Goal: Use online tool/utility: Utilize a website feature to perform a specific function

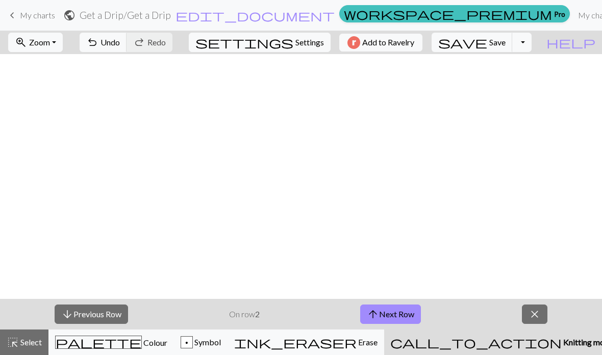
scroll to position [0, 992]
click at [539, 314] on span "close" at bounding box center [534, 314] width 12 height 14
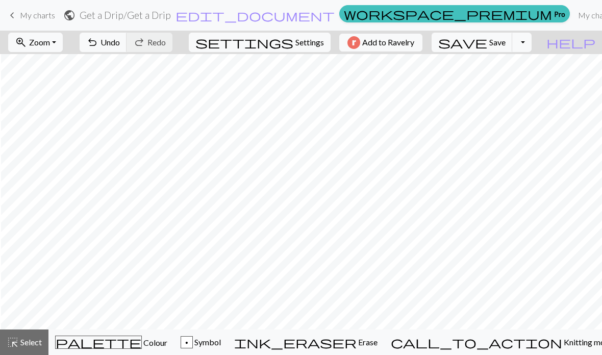
scroll to position [0, 1000]
click at [142, 346] on span "Colour" at bounding box center [154, 343] width 25 height 10
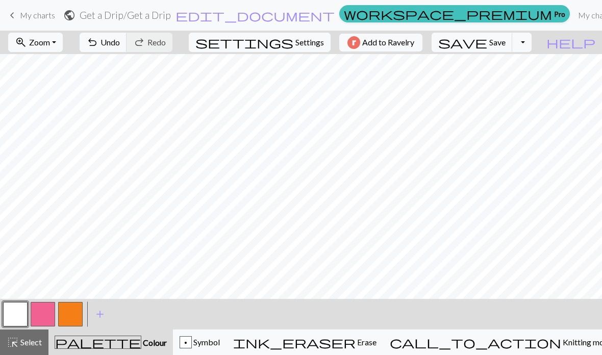
click at [77, 312] on button "button" at bounding box center [70, 314] width 24 height 24
click at [14, 312] on button "button" at bounding box center [15, 314] width 24 height 24
click at [69, 321] on button "button" at bounding box center [70, 314] width 24 height 24
click at [38, 314] on button "button" at bounding box center [43, 314] width 24 height 24
click at [70, 321] on button "button" at bounding box center [70, 314] width 24 height 24
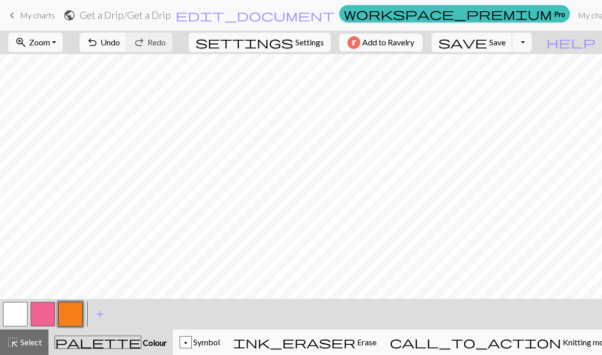
click at [45, 324] on button "button" at bounding box center [43, 314] width 24 height 24
click at [71, 313] on button "button" at bounding box center [70, 314] width 24 height 24
click at [141, 341] on span "Colour" at bounding box center [153, 343] width 25 height 10
click at [141, 340] on span "Colour" at bounding box center [153, 343] width 25 height 10
click at [75, 313] on button "button" at bounding box center [70, 314] width 24 height 24
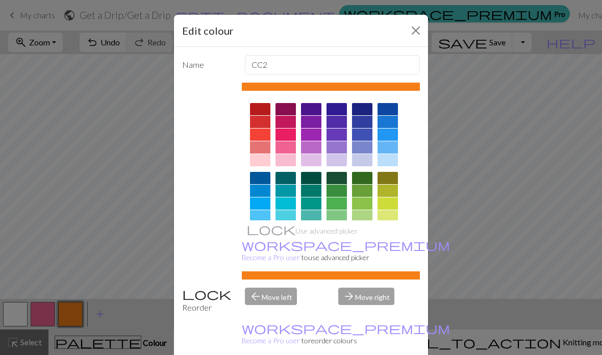
click at [306, 126] on div at bounding box center [311, 122] width 20 height 12
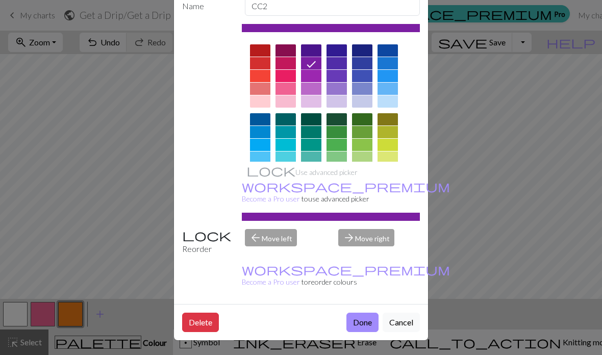
scroll to position [66, 0]
click at [359, 317] on button "Done" at bounding box center [362, 322] width 32 height 19
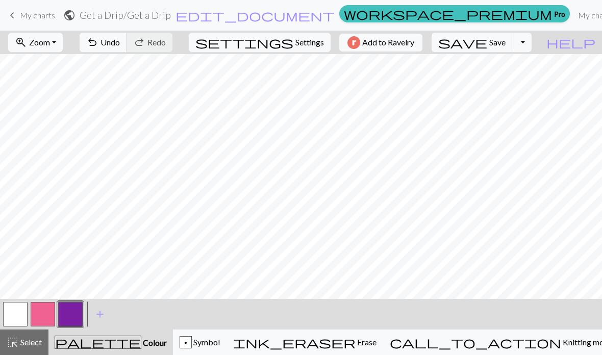
click at [127, 49] on button "undo Undo Undo" at bounding box center [103, 42] width 47 height 19
click at [120, 41] on span "Undo" at bounding box center [109, 42] width 19 height 10
click at [98, 39] on span "undo" at bounding box center [92, 42] width 12 height 14
click at [71, 311] on button "button" at bounding box center [70, 314] width 24 height 24
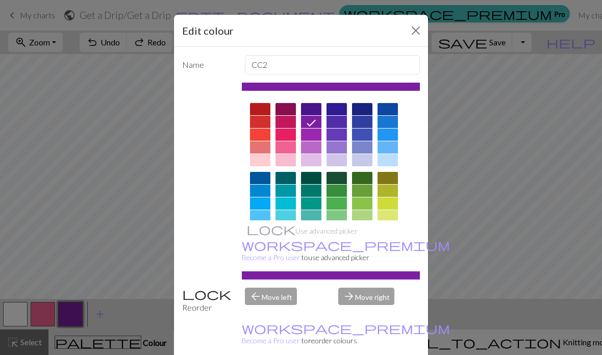
click at [415, 32] on button "Close" at bounding box center [415, 30] width 16 height 16
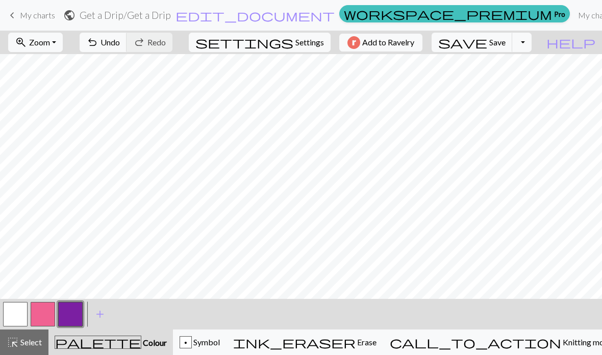
click at [17, 317] on button "button" at bounding box center [15, 314] width 24 height 24
click at [561, 341] on span "Knitting mode" at bounding box center [586, 342] width 51 height 10
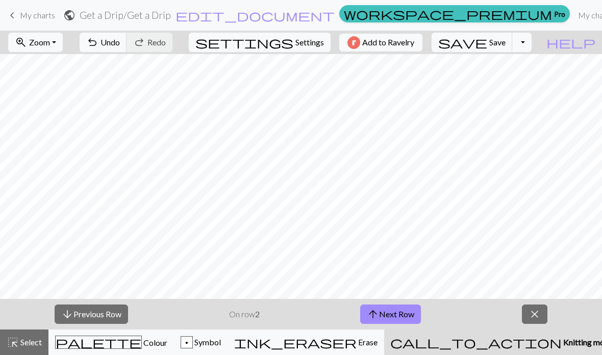
click at [401, 309] on button "arrow_upward Next Row" at bounding box center [390, 313] width 61 height 19
click at [391, 313] on button "arrow_upward Next Row" at bounding box center [390, 313] width 61 height 19
click at [386, 313] on button "arrow_upward Next Row" at bounding box center [390, 313] width 61 height 19
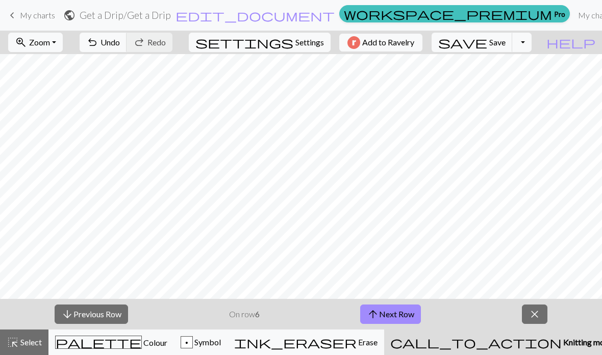
click at [386, 313] on button "arrow_upward Next Row" at bounding box center [390, 313] width 61 height 19
click at [380, 314] on button "arrow_upward Next Row" at bounding box center [390, 313] width 61 height 19
click at [379, 314] on button "arrow_upward Next Row" at bounding box center [390, 313] width 61 height 19
click at [381, 314] on button "arrow_upward Next Row" at bounding box center [392, 313] width 61 height 19
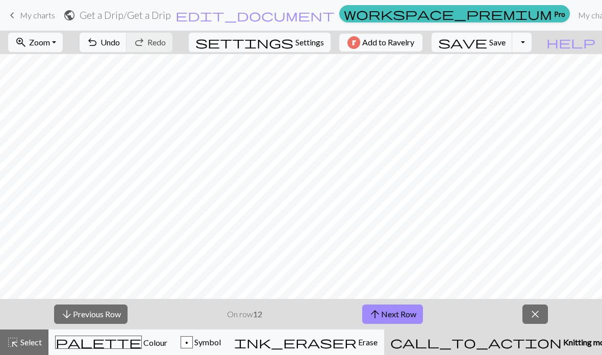
click at [381, 317] on button "arrow_upward Next Row" at bounding box center [392, 313] width 61 height 19
click at [381, 316] on button "arrow_upward Next Row" at bounding box center [392, 313] width 61 height 19
click at [384, 316] on button "arrow_upward Next Row" at bounding box center [392, 313] width 61 height 19
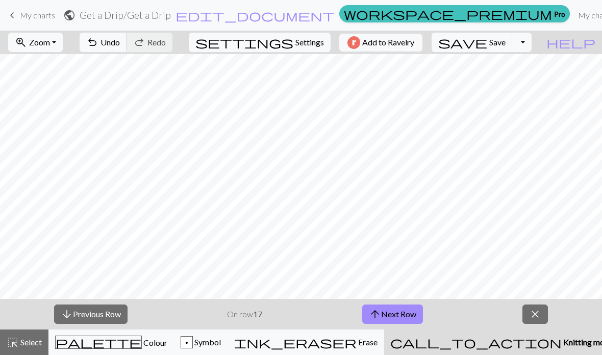
click at [384, 316] on button "arrow_upward Next Row" at bounding box center [392, 313] width 61 height 19
click at [385, 315] on button "arrow_upward Next Row" at bounding box center [392, 313] width 61 height 19
click at [384, 315] on button "arrow_upward Next Row" at bounding box center [392, 313] width 61 height 19
click at [386, 312] on button "arrow_upward Next Row" at bounding box center [392, 313] width 61 height 19
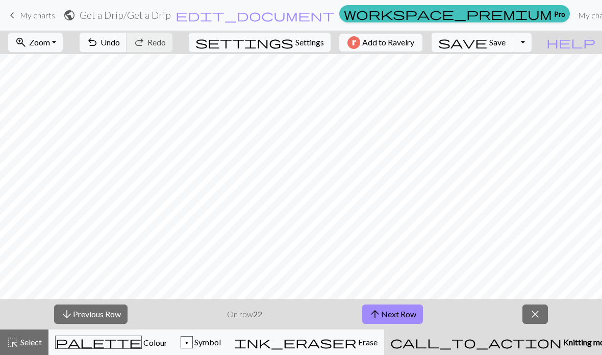
click at [386, 315] on button "arrow_upward Next Row" at bounding box center [392, 313] width 61 height 19
click at [387, 316] on button "arrow_upward Next Row" at bounding box center [392, 313] width 61 height 19
click at [387, 315] on button "arrow_upward Next Row" at bounding box center [392, 313] width 61 height 19
click at [387, 317] on button "arrow_upward Next Row" at bounding box center [392, 313] width 61 height 19
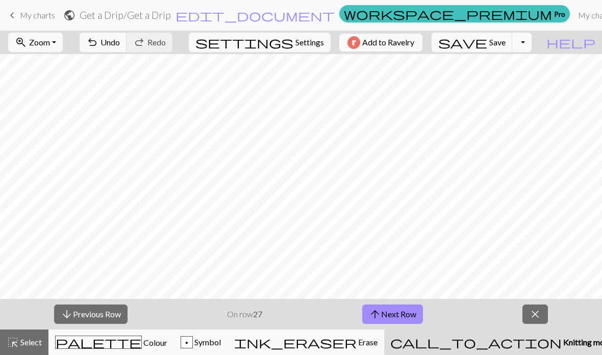
click at [387, 316] on button "arrow_upward Next Row" at bounding box center [392, 313] width 61 height 19
click at [388, 317] on button "arrow_upward Next Row" at bounding box center [392, 313] width 61 height 19
click at [387, 319] on button "arrow_upward Next Row" at bounding box center [392, 313] width 61 height 19
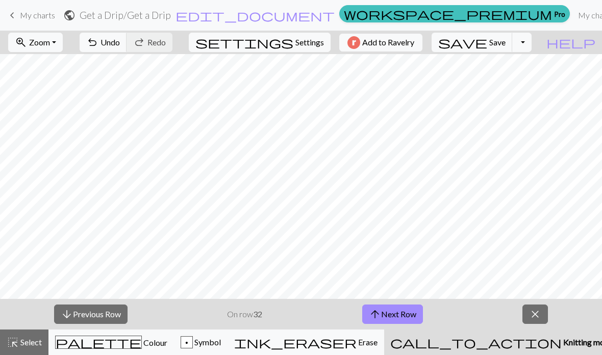
click at [389, 318] on button "arrow_upward Next Row" at bounding box center [392, 313] width 61 height 19
click at [390, 319] on button "arrow_upward Next Row" at bounding box center [392, 313] width 61 height 19
click at [390, 318] on button "arrow_upward Next Row" at bounding box center [392, 313] width 61 height 19
click at [142, 345] on span "Colour" at bounding box center [154, 343] width 25 height 10
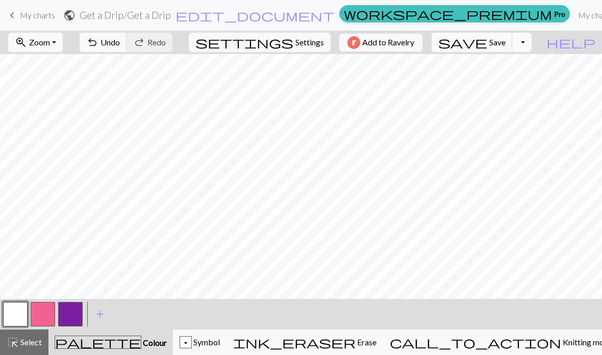
click at [45, 317] on button "button" at bounding box center [43, 314] width 24 height 24
click at [79, 313] on button "button" at bounding box center [70, 314] width 24 height 24
click at [70, 312] on button "button" at bounding box center [70, 314] width 24 height 24
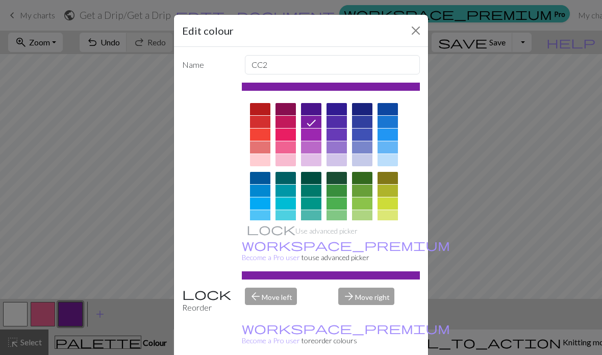
click at [417, 33] on button "Close" at bounding box center [415, 30] width 16 height 16
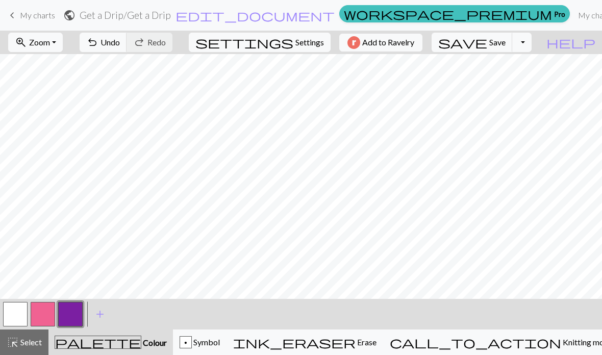
click at [561, 340] on span "Knitting mode" at bounding box center [586, 342] width 51 height 10
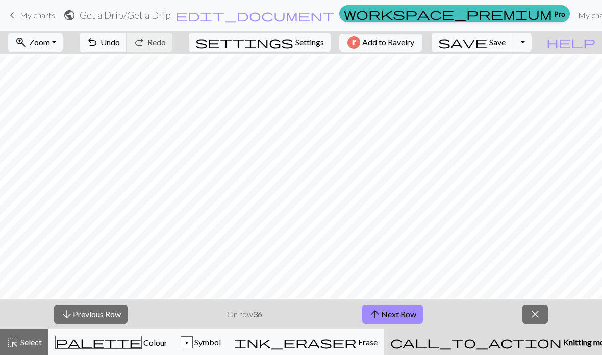
click at [142, 342] on span "Colour" at bounding box center [154, 343] width 25 height 10
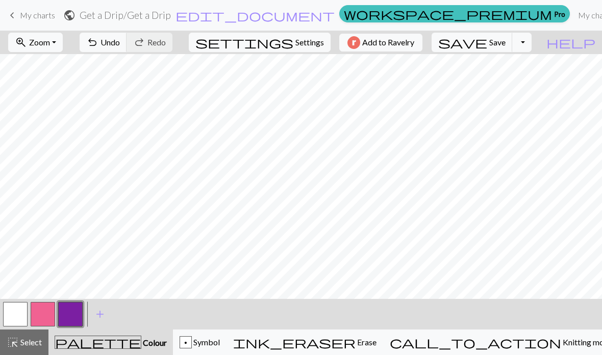
click at [49, 312] on button "button" at bounding box center [43, 314] width 24 height 24
click at [44, 313] on button "button" at bounding box center [43, 314] width 24 height 24
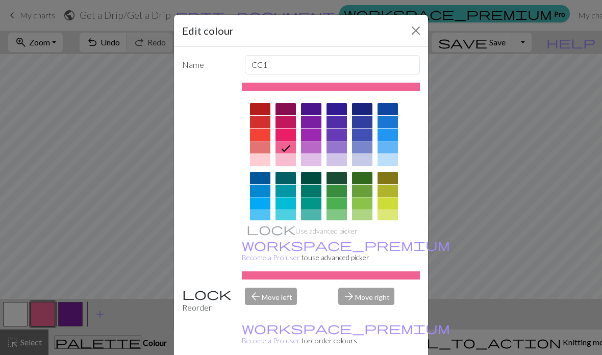
click at [415, 36] on button "Close" at bounding box center [415, 30] width 16 height 16
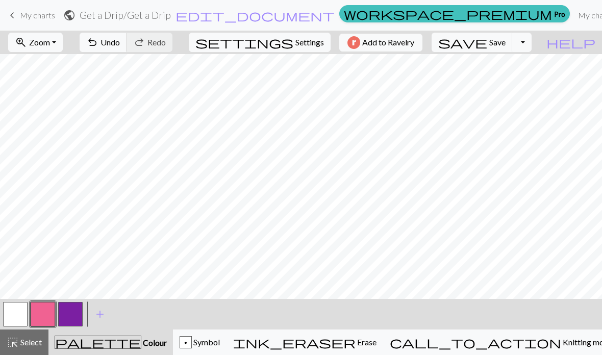
click at [12, 316] on button "button" at bounding box center [15, 314] width 24 height 24
click at [72, 313] on button "button" at bounding box center [70, 314] width 24 height 24
click at [71, 312] on button "button" at bounding box center [70, 314] width 24 height 24
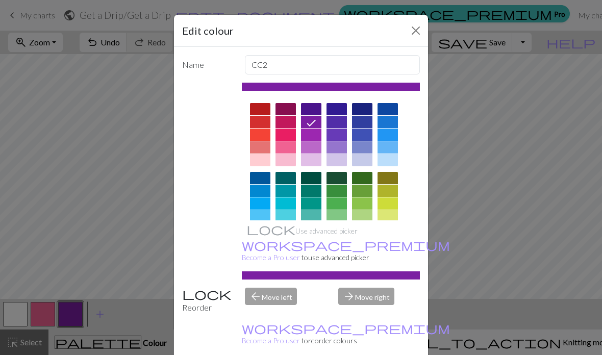
click at [416, 37] on button "Close" at bounding box center [415, 30] width 16 height 16
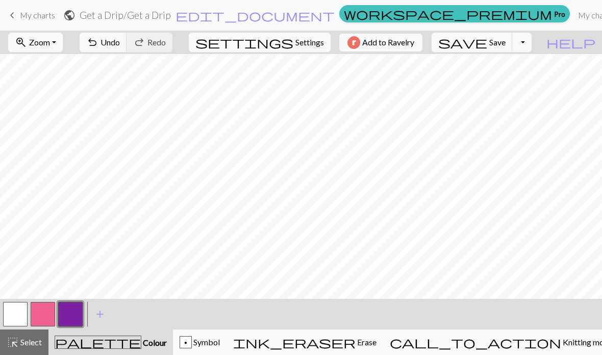
click at [73, 316] on button "button" at bounding box center [70, 314] width 24 height 24
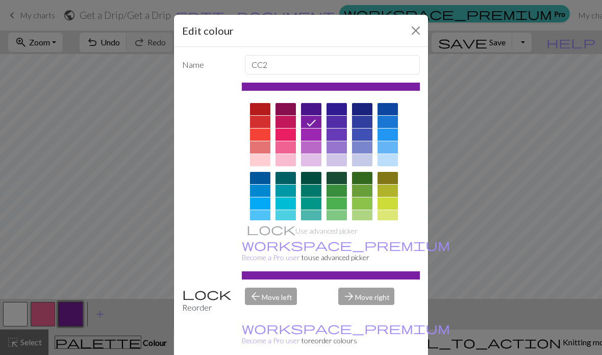
click at [414, 32] on button "Close" at bounding box center [415, 30] width 16 height 16
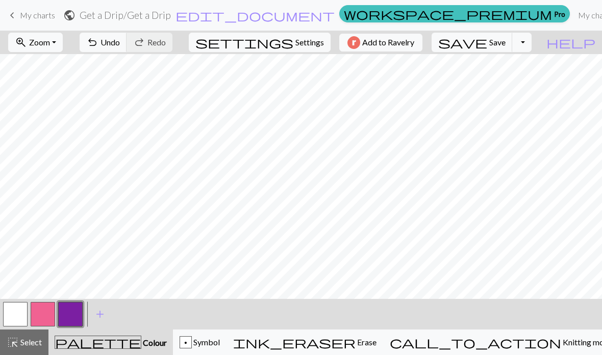
click at [120, 40] on span "Undo" at bounding box center [109, 42] width 19 height 10
click at [19, 314] on button "button" at bounding box center [15, 314] width 24 height 24
click at [68, 319] on button "button" at bounding box center [70, 314] width 24 height 24
click at [20, 318] on button "button" at bounding box center [15, 314] width 24 height 24
click at [70, 315] on button "button" at bounding box center [70, 314] width 24 height 24
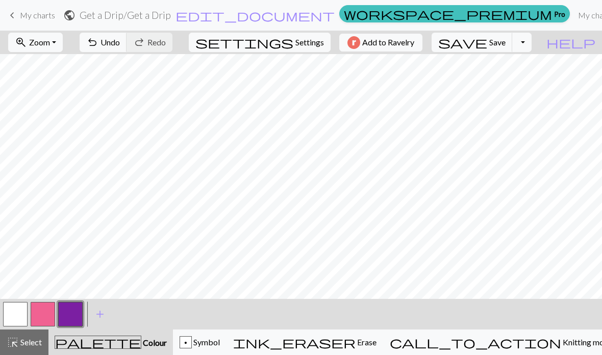
click at [43, 316] on button "button" at bounding box center [43, 314] width 24 height 24
click at [75, 314] on button "button" at bounding box center [70, 314] width 24 height 24
click at [13, 317] on button "button" at bounding box center [15, 314] width 24 height 24
click at [68, 316] on button "button" at bounding box center [70, 314] width 24 height 24
click at [18, 315] on button "button" at bounding box center [15, 314] width 24 height 24
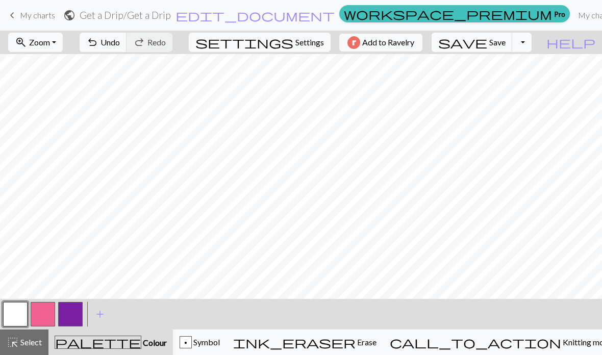
click at [37, 317] on button "button" at bounding box center [43, 314] width 24 height 24
click at [69, 321] on button "button" at bounding box center [70, 314] width 24 height 24
click at [46, 316] on button "button" at bounding box center [43, 314] width 24 height 24
click at [16, 317] on button "button" at bounding box center [15, 314] width 24 height 24
click at [15, 316] on button "button" at bounding box center [15, 314] width 24 height 24
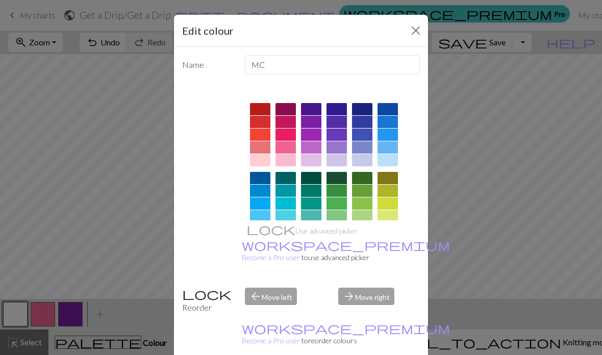
click at [414, 33] on button "Close" at bounding box center [415, 30] width 16 height 16
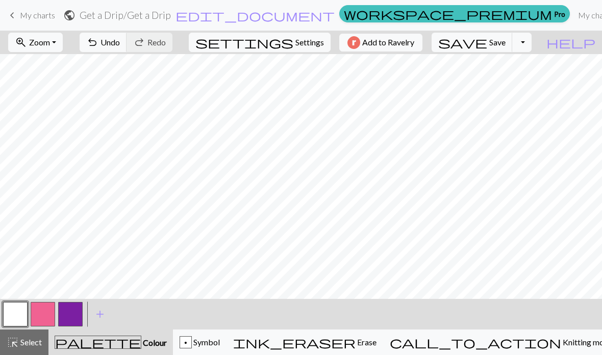
click at [48, 313] on button "button" at bounding box center [43, 314] width 24 height 24
click at [48, 319] on button "button" at bounding box center [43, 314] width 24 height 24
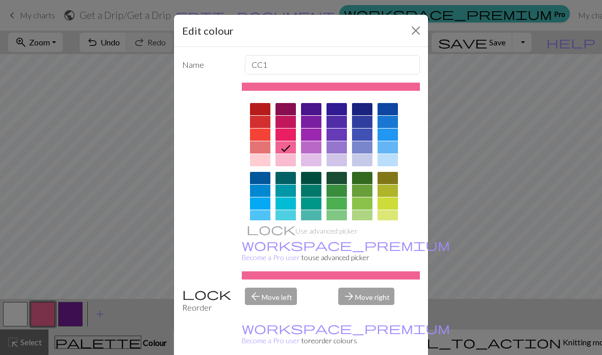
click at [420, 35] on button "Close" at bounding box center [415, 30] width 16 height 16
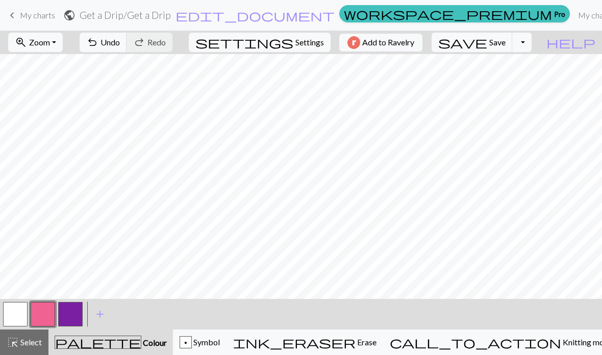
click at [72, 319] on button "button" at bounding box center [70, 314] width 24 height 24
click at [12, 321] on button "button" at bounding box center [15, 314] width 24 height 24
click at [67, 314] on button "button" at bounding box center [70, 314] width 24 height 24
click at [43, 316] on button "button" at bounding box center [43, 314] width 24 height 24
click at [69, 313] on button "button" at bounding box center [70, 314] width 24 height 24
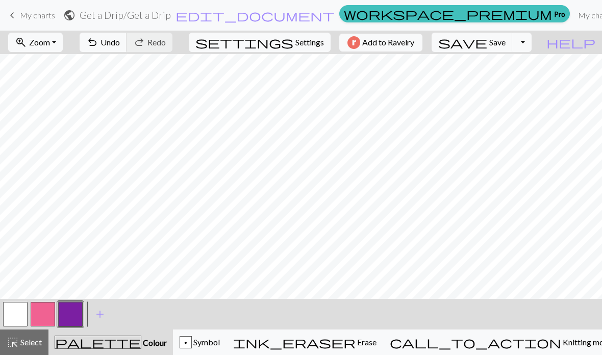
click at [42, 317] on button "button" at bounding box center [43, 314] width 24 height 24
click at [74, 320] on button "button" at bounding box center [70, 314] width 24 height 24
click at [46, 317] on button "button" at bounding box center [43, 314] width 24 height 24
click at [74, 317] on button "button" at bounding box center [70, 314] width 24 height 24
click at [72, 321] on button "button" at bounding box center [70, 314] width 24 height 24
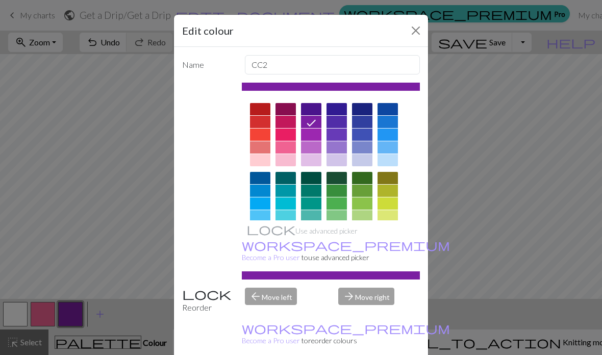
click at [415, 34] on button "Close" at bounding box center [415, 30] width 16 height 16
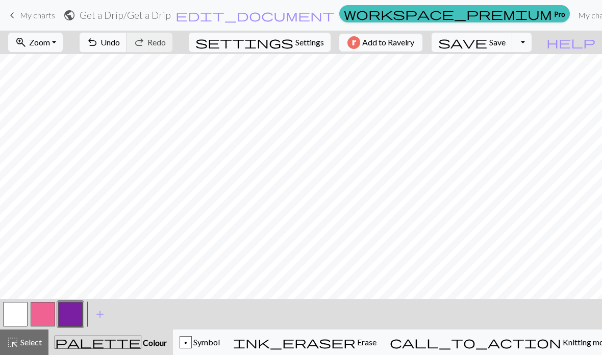
click at [72, 317] on button "button" at bounding box center [70, 314] width 24 height 24
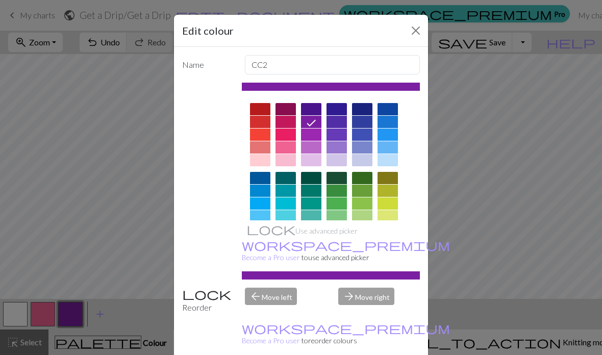
click at [415, 31] on button "Close" at bounding box center [415, 30] width 16 height 16
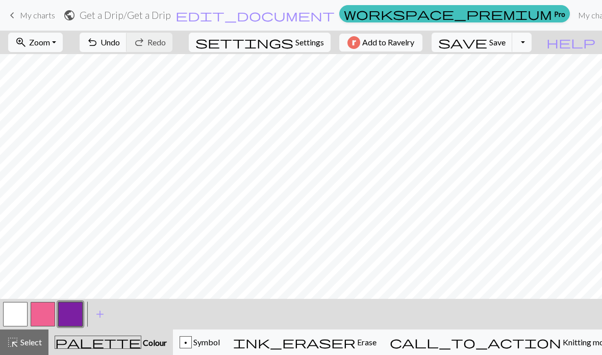
click at [47, 311] on button "button" at bounding box center [43, 314] width 24 height 24
click at [69, 317] on button "button" at bounding box center [70, 314] width 24 height 24
click at [46, 315] on button "button" at bounding box center [43, 314] width 24 height 24
click at [72, 318] on button "button" at bounding box center [70, 314] width 24 height 24
click at [561, 343] on span "Knitting mode" at bounding box center [586, 342] width 51 height 10
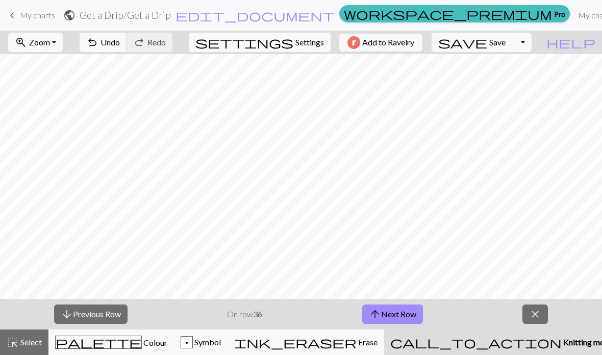
click at [104, 313] on button "arrow_downward Previous Row" at bounding box center [90, 313] width 73 height 19
click at [101, 317] on button "arrow_downward Previous Row" at bounding box center [90, 313] width 73 height 19
click at [96, 315] on button "arrow_downward Previous Row" at bounding box center [90, 313] width 73 height 19
click at [89, 315] on button "arrow_downward Previous Row" at bounding box center [90, 313] width 73 height 19
click at [87, 318] on button "arrow_downward Previous Row" at bounding box center [90, 313] width 73 height 19
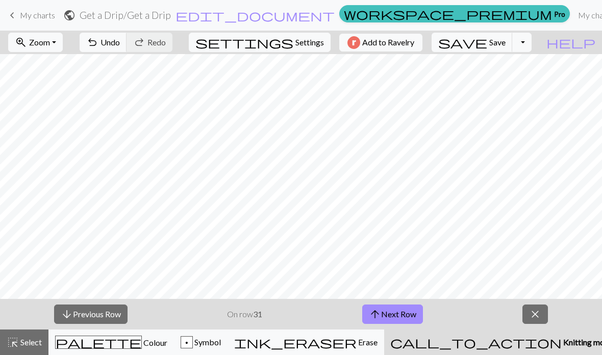
click at [109, 314] on button "arrow_downward Previous Row" at bounding box center [90, 313] width 73 height 19
click at [91, 306] on button "arrow_downward Previous Row" at bounding box center [90, 313] width 73 height 19
click at [105, 317] on button "arrow_downward Previous Row" at bounding box center [90, 313] width 73 height 19
click at [103, 316] on button "arrow_downward Previous Row" at bounding box center [90, 313] width 73 height 19
click at [76, 323] on button "arrow_downward Previous Row" at bounding box center [90, 313] width 73 height 19
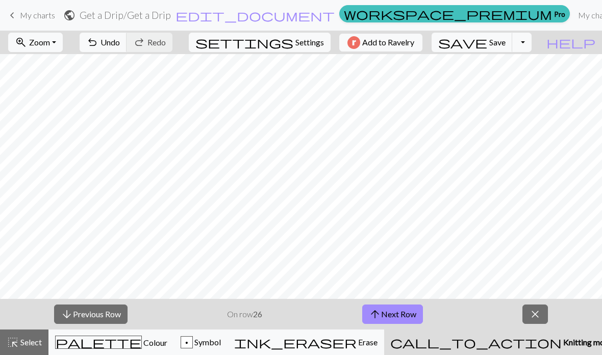
click at [78, 314] on button "arrow_downward Previous Row" at bounding box center [90, 313] width 73 height 19
click at [94, 310] on button "arrow_downward Previous Row" at bounding box center [90, 313] width 73 height 19
click at [103, 315] on button "arrow_downward Previous Row" at bounding box center [90, 313] width 73 height 19
click at [99, 308] on button "arrow_downward Previous Row" at bounding box center [90, 313] width 73 height 19
